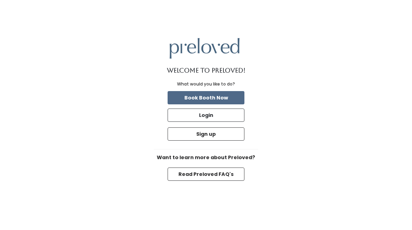
click at [218, 98] on button "Book Booth Now" at bounding box center [205, 97] width 77 height 13
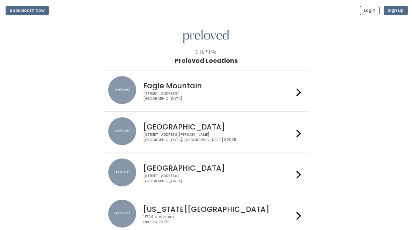
click at [291, 174] on div "3903 N Braeswood Blvd Houston, TX 77025" at bounding box center [218, 178] width 150 height 10
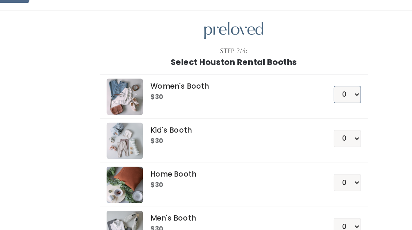
click at [283, 79] on select "0 1 2 3 4" at bounding box center [293, 85] width 21 height 13
select select "1"
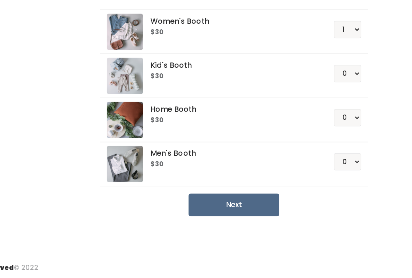
click at [191, 211] on button "Next" at bounding box center [206, 219] width 70 height 17
